Goal: Task Accomplishment & Management: Use online tool/utility

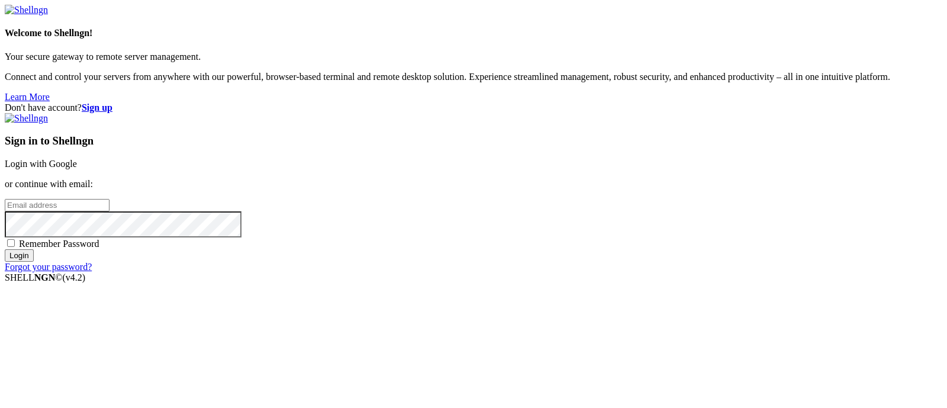
click at [77, 159] on link "Login with Google" at bounding box center [41, 164] width 72 height 10
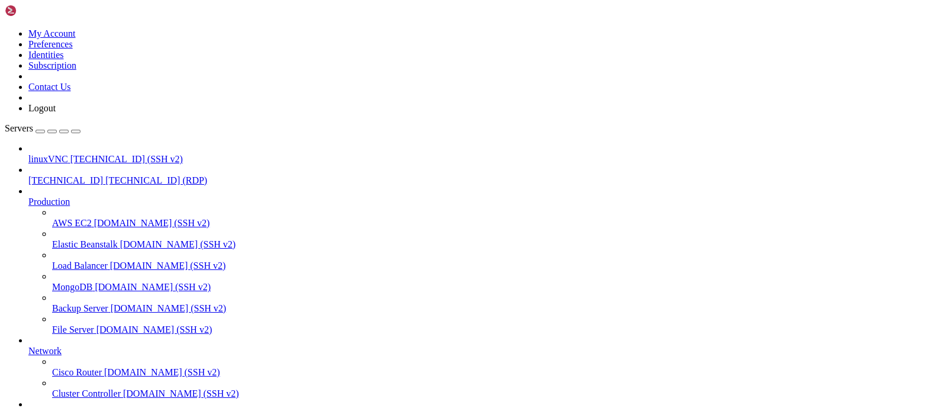
drag, startPoint x: 547, startPoint y: 732, endPoint x: 562, endPoint y: 735, distance: 15.1
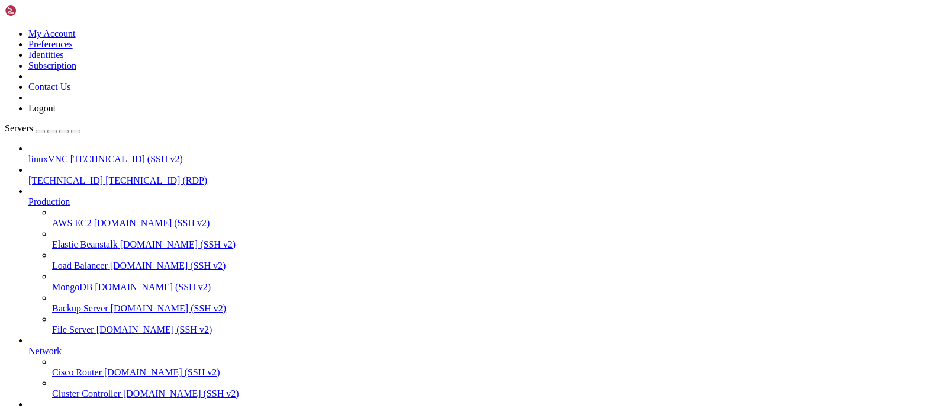
drag, startPoint x: 485, startPoint y: 669, endPoint x: 349, endPoint y: 643, distance: 138.0
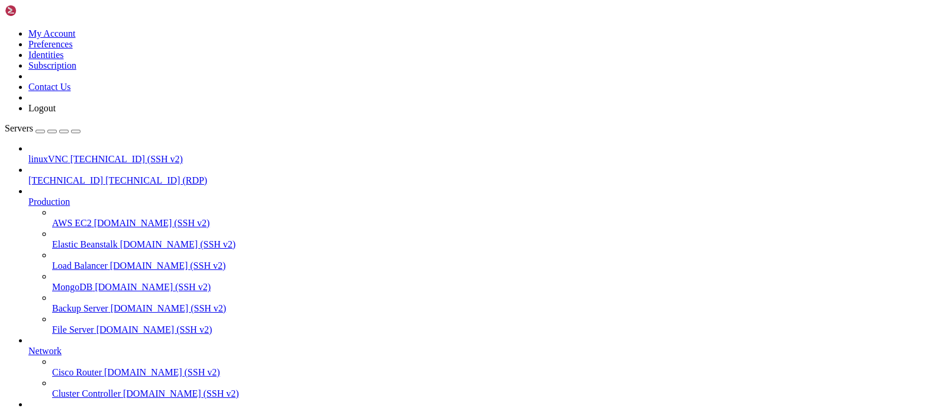
drag, startPoint x: 308, startPoint y: 905, endPoint x: 455, endPoint y: 890, distance: 148.2
